Goal: Navigation & Orientation: Understand site structure

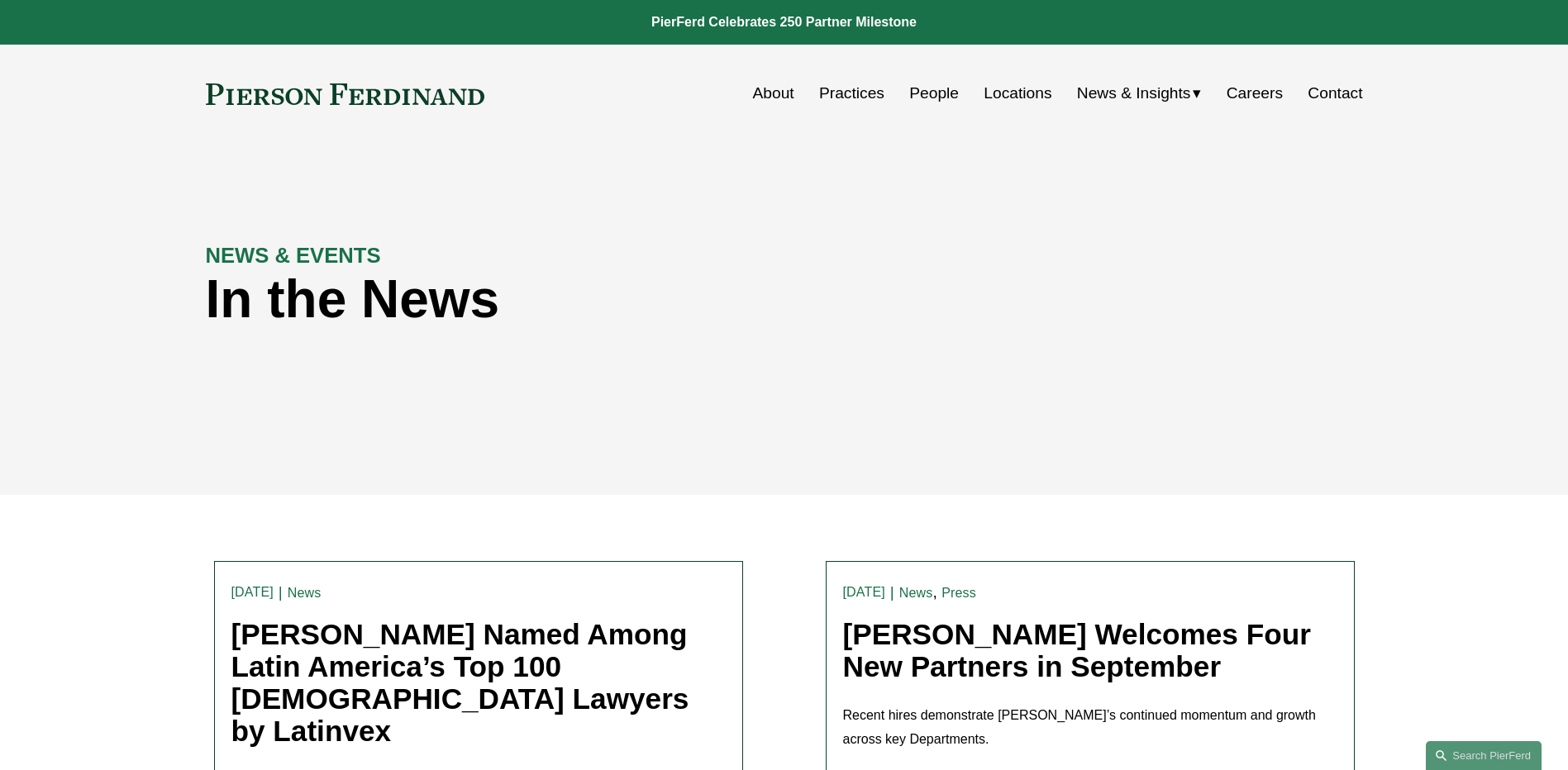
click at [0, 0] on span "News" at bounding box center [0, 0] width 0 height 0
click at [911, 94] on link "People" at bounding box center [934, 93] width 50 height 31
